Goal: Find specific page/section: Find specific page/section

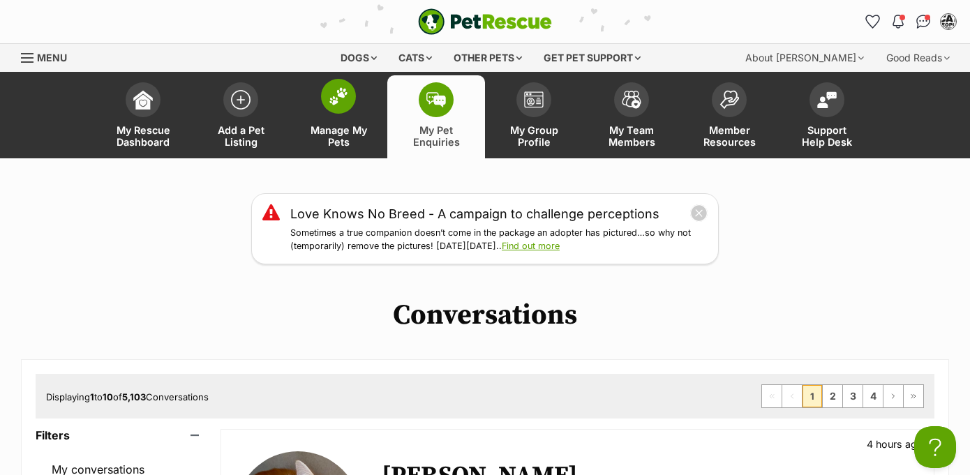
click at [333, 101] on img at bounding box center [339, 96] width 20 height 18
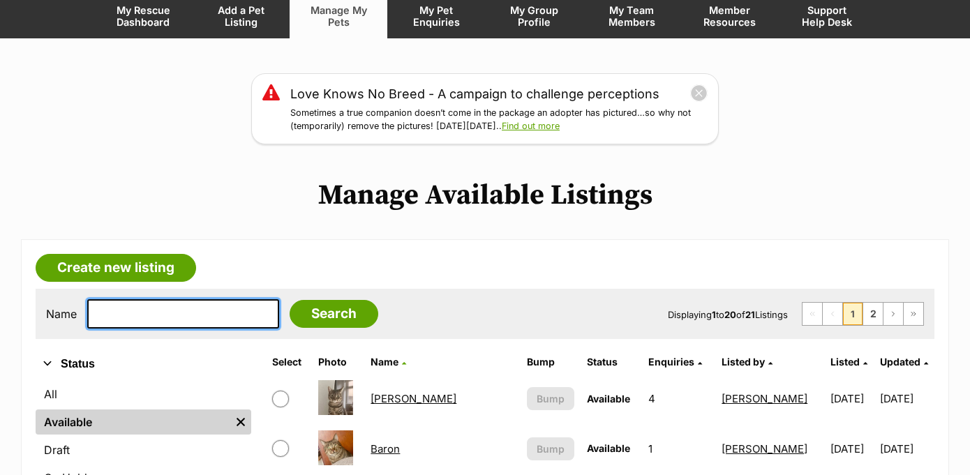
click at [195, 307] on input "text" at bounding box center [183, 313] width 192 height 29
type input "[PERSON_NAME]"
click at [324, 312] on input "Search" at bounding box center [334, 314] width 89 height 28
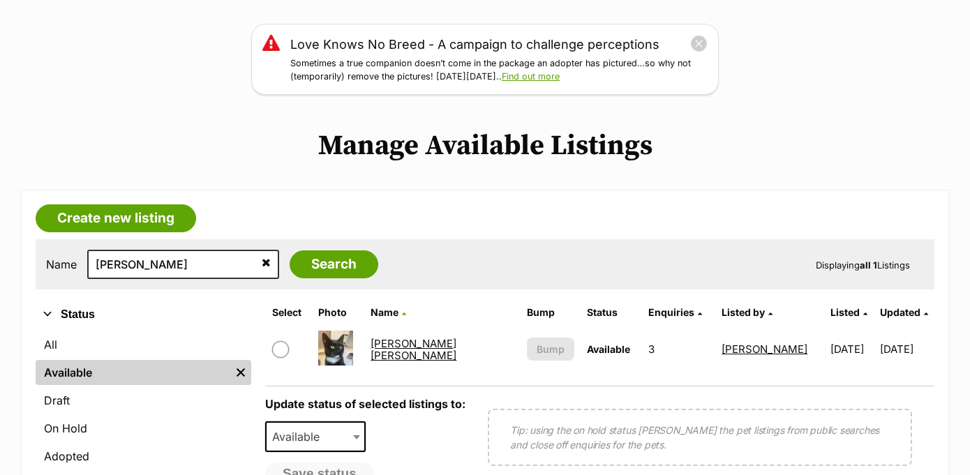
scroll to position [266, 0]
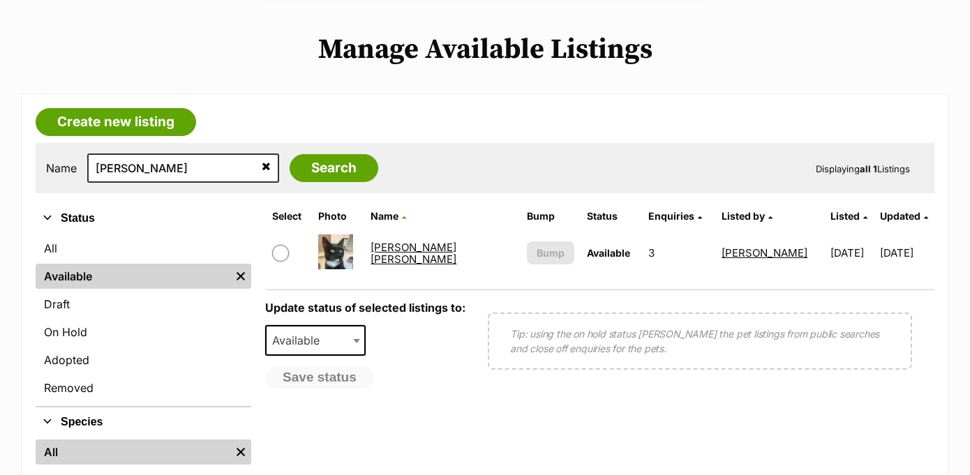
click at [422, 253] on link "[PERSON_NAME] [PERSON_NAME]" at bounding box center [414, 253] width 86 height 25
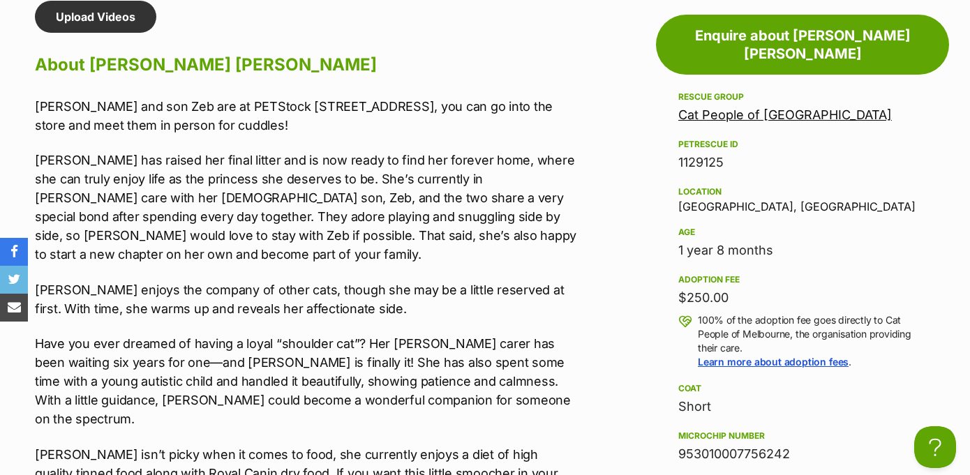
scroll to position [373, 0]
